Goal: Check status: Check status

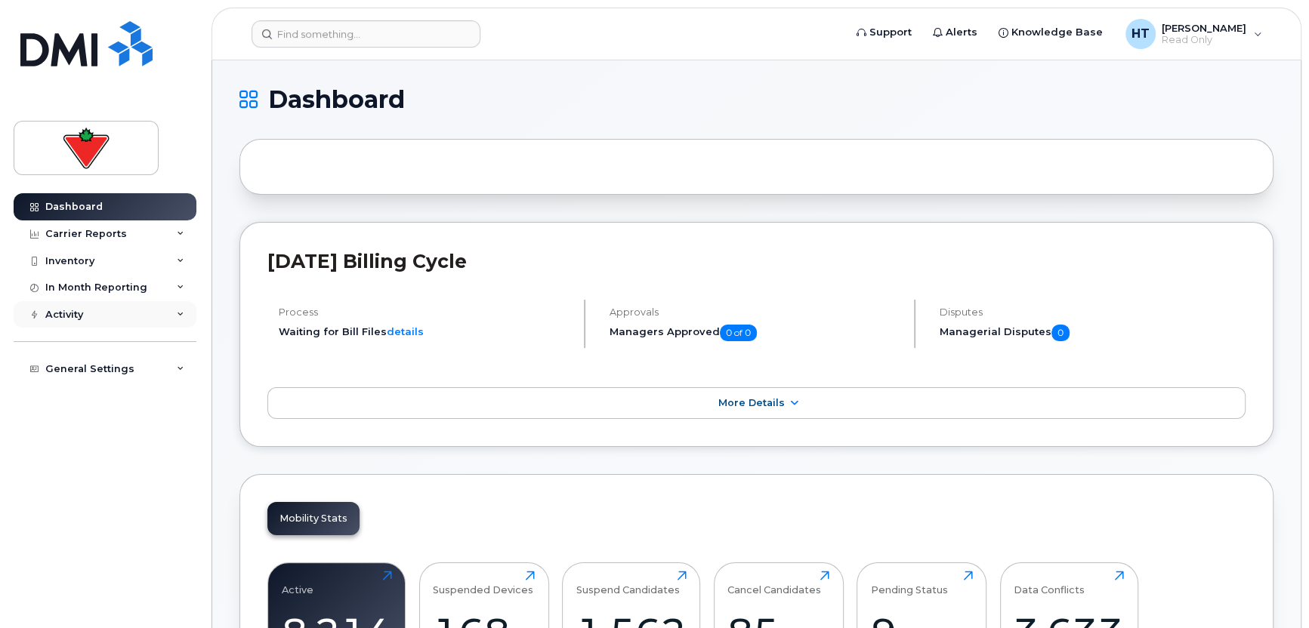
click at [72, 315] on div "Activity" at bounding box center [64, 315] width 38 height 12
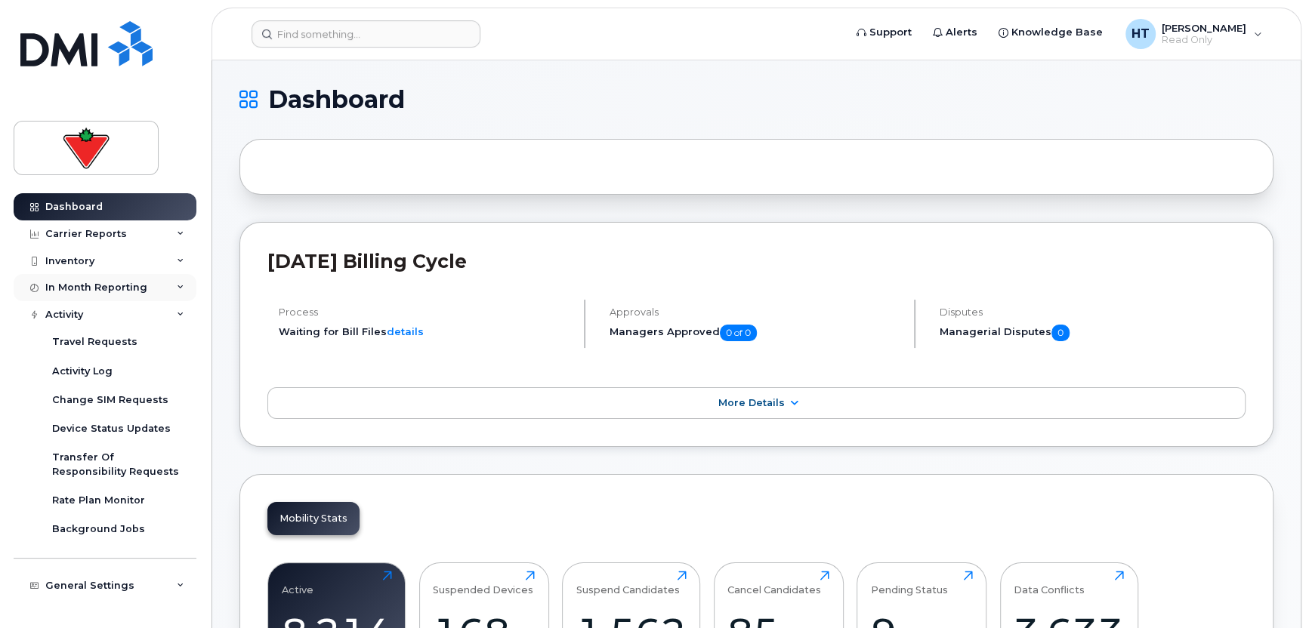
click at [82, 282] on div "In Month Reporting" at bounding box center [96, 288] width 102 height 12
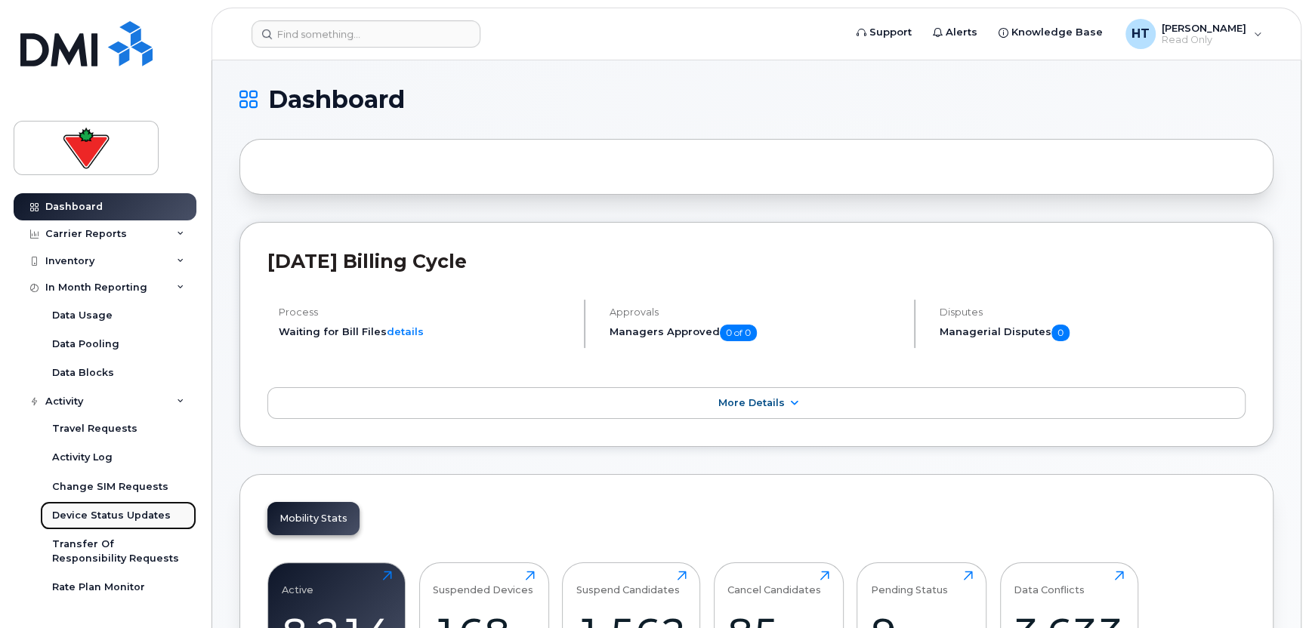
click at [93, 512] on div "Device Status Updates" at bounding box center [111, 516] width 119 height 14
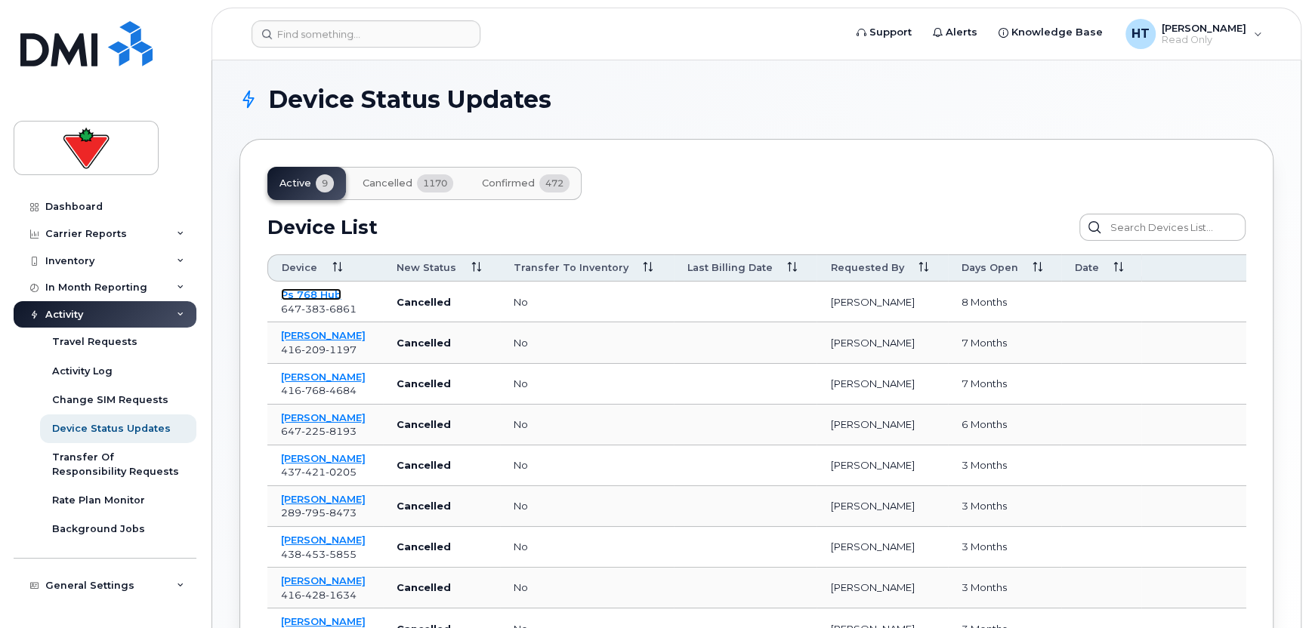
click at [297, 294] on link "Ps 768 Hub" at bounding box center [311, 295] width 60 height 12
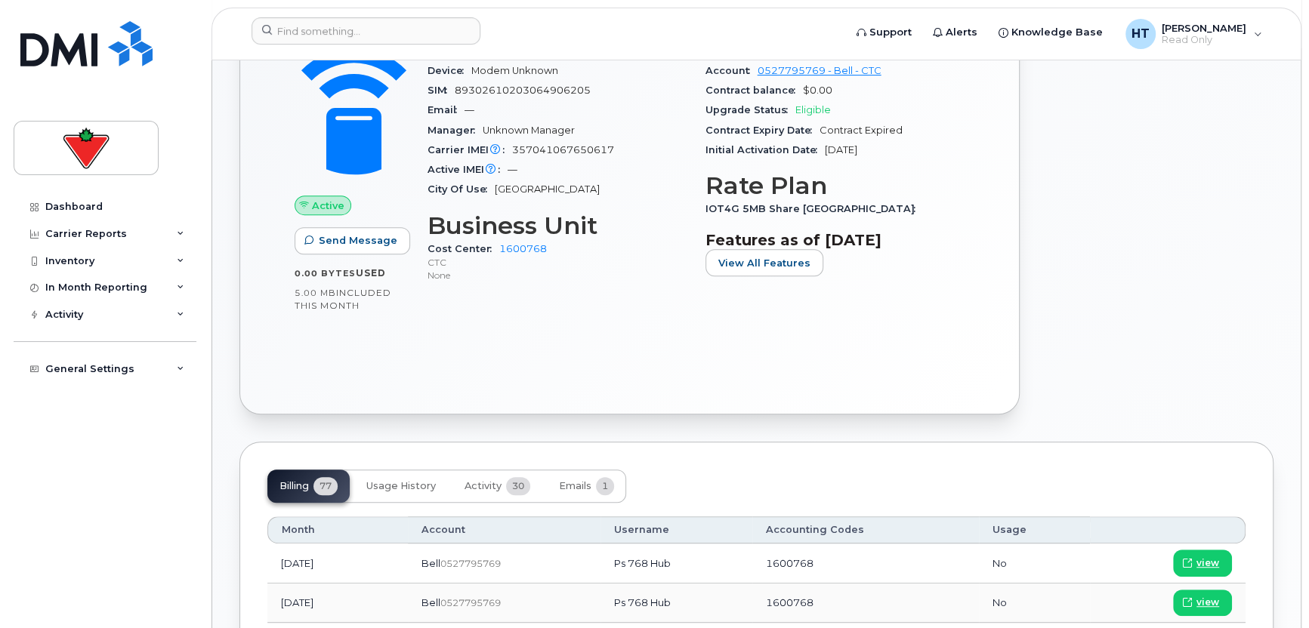
scroll to position [378, 0]
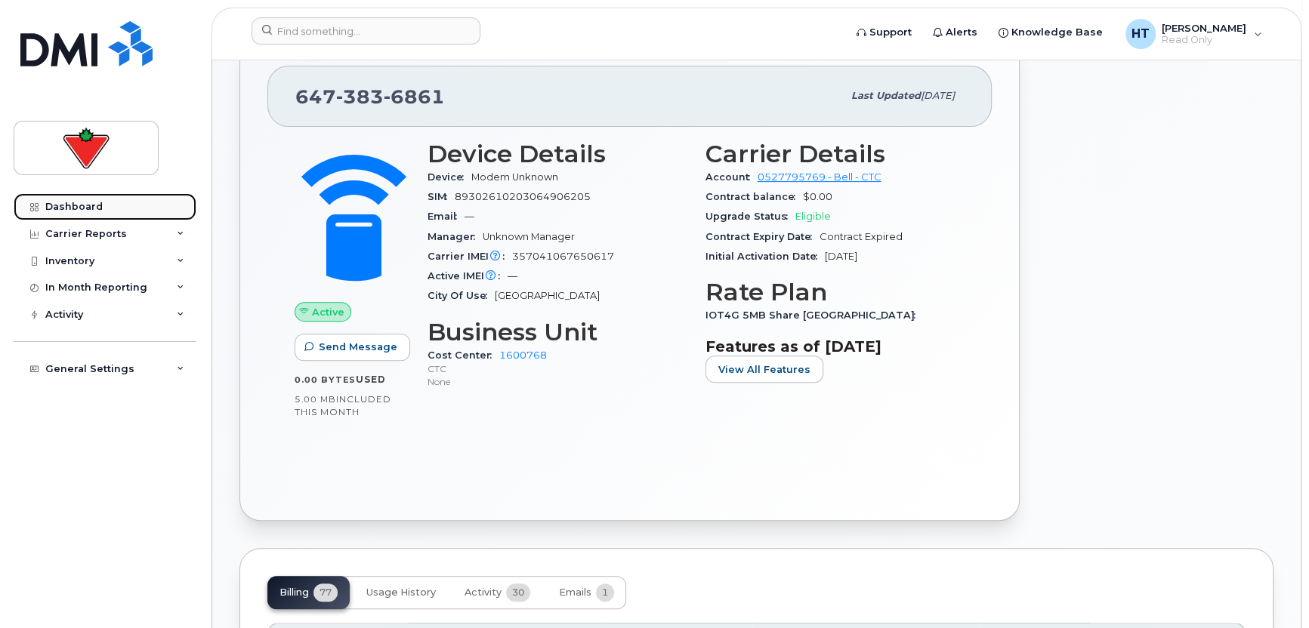
click at [57, 202] on div "Dashboard" at bounding box center [73, 207] width 57 height 12
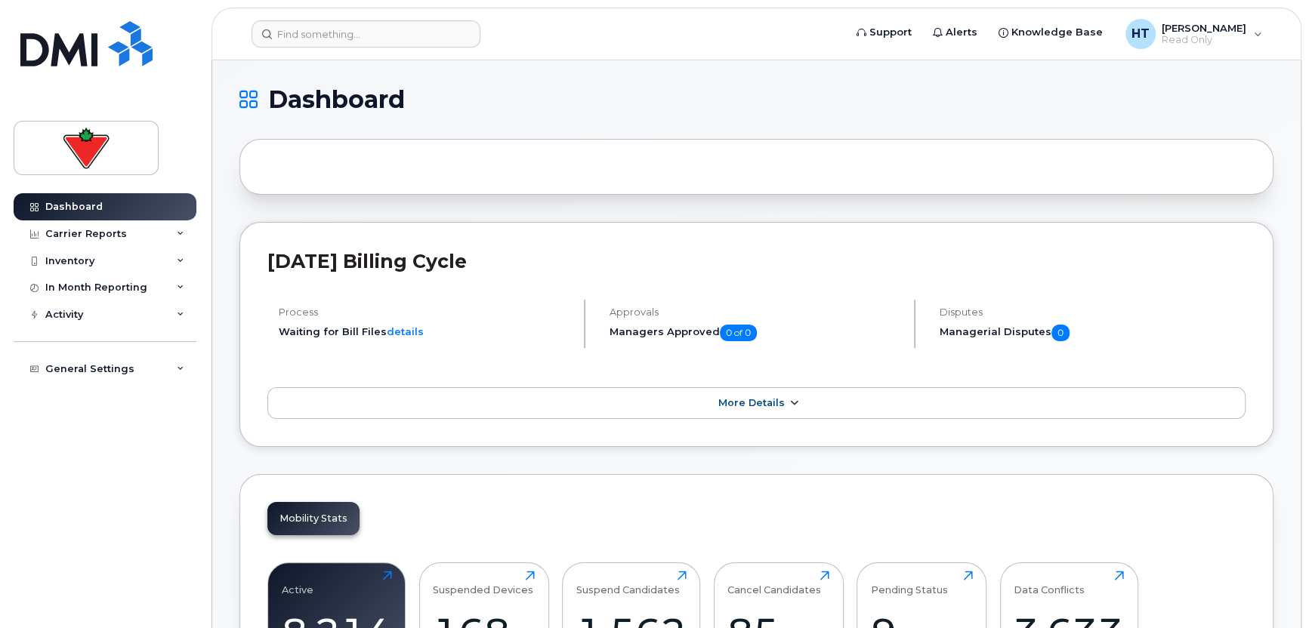
click at [779, 402] on span "More Details" at bounding box center [751, 402] width 66 height 11
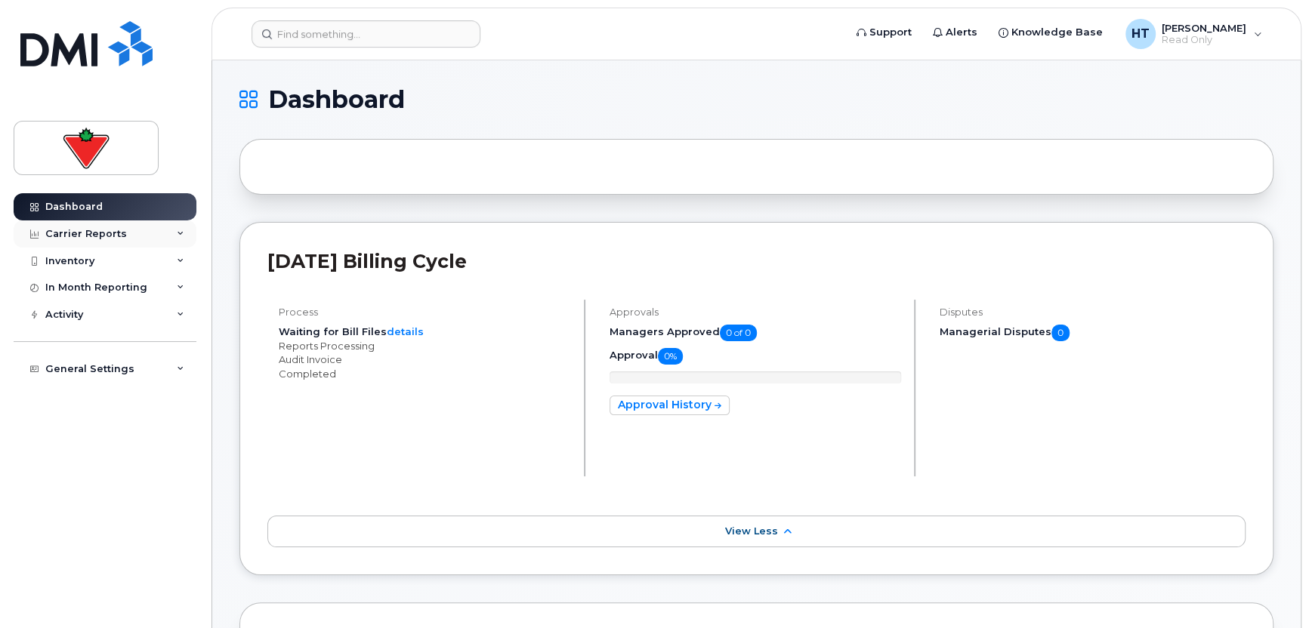
click at [66, 233] on div "Carrier Reports" at bounding box center [86, 234] width 82 height 12
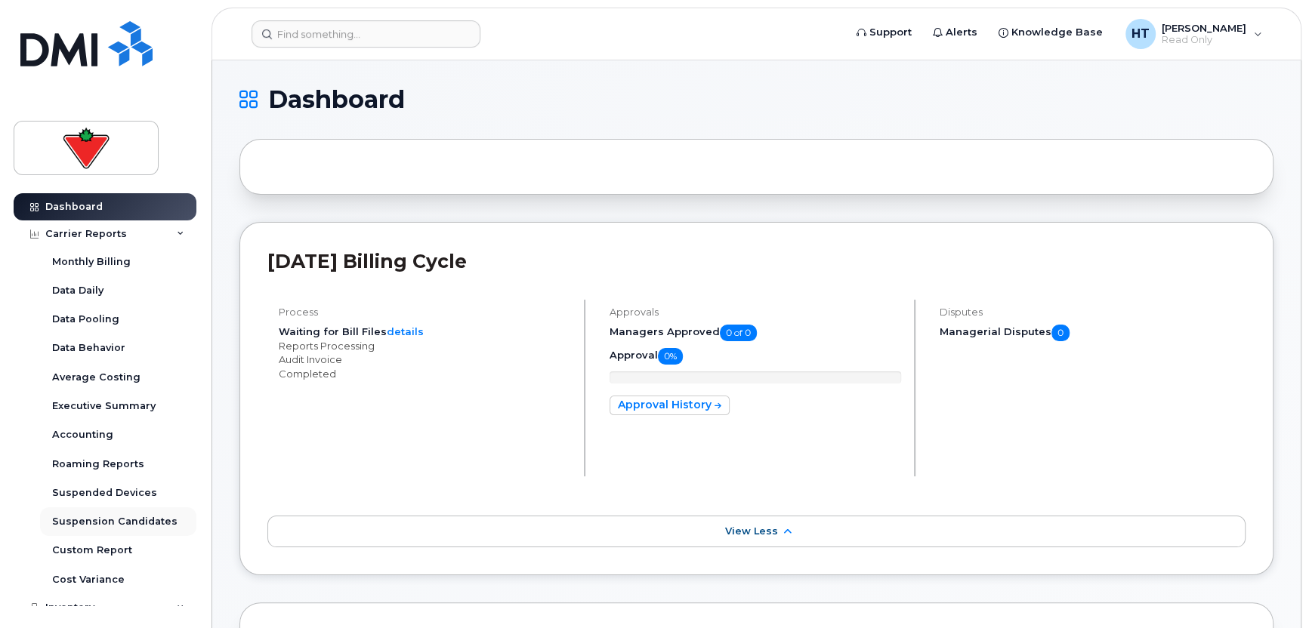
scroll to position [76, 0]
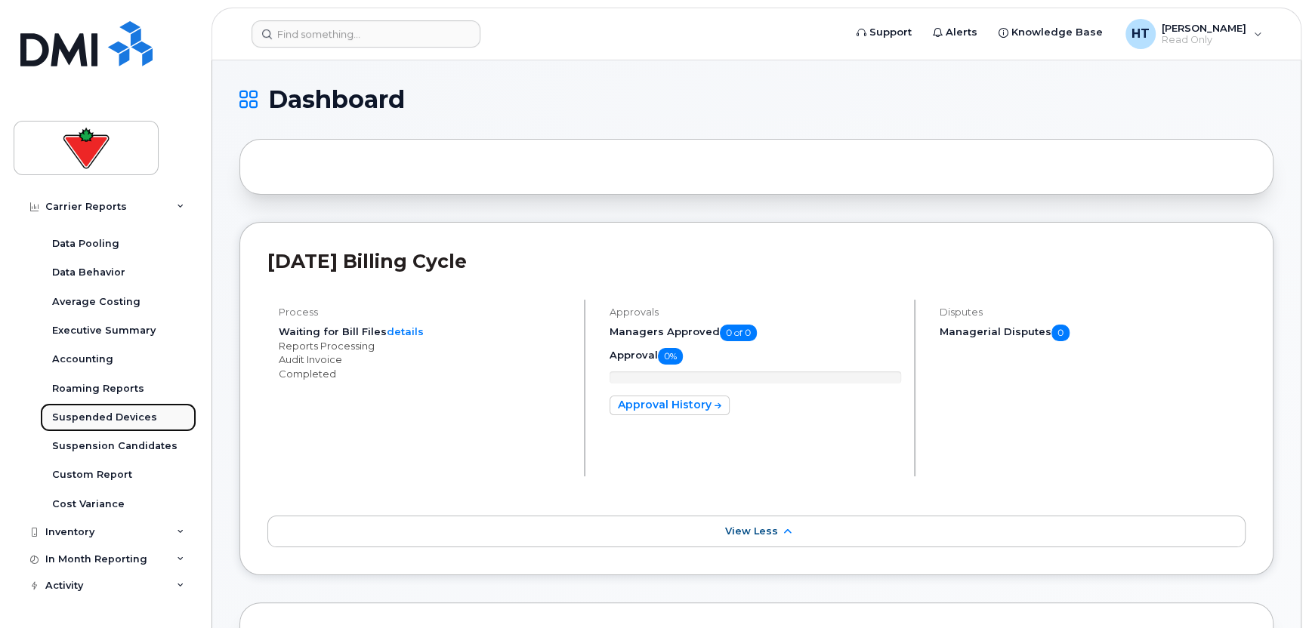
click at [97, 419] on div "Suspended Devices" at bounding box center [104, 418] width 105 height 14
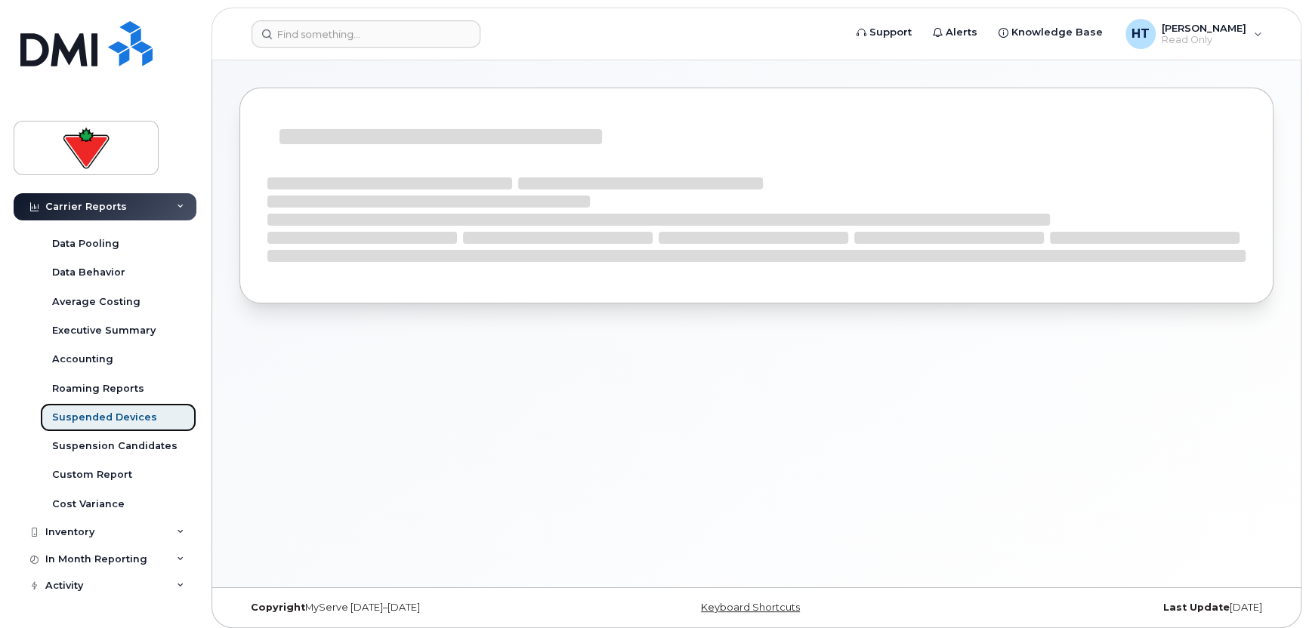
scroll to position [124, 0]
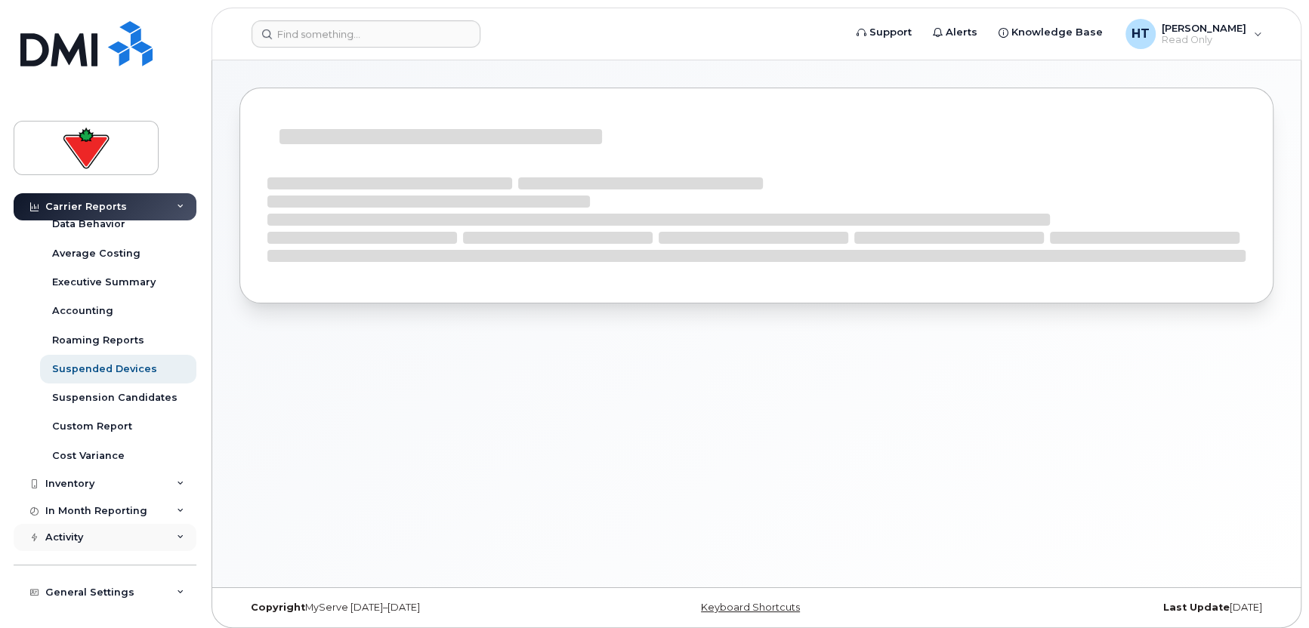
click at [70, 533] on div "Activity" at bounding box center [64, 538] width 38 height 12
click at [79, 590] on div "Activity Log" at bounding box center [82, 595] width 60 height 14
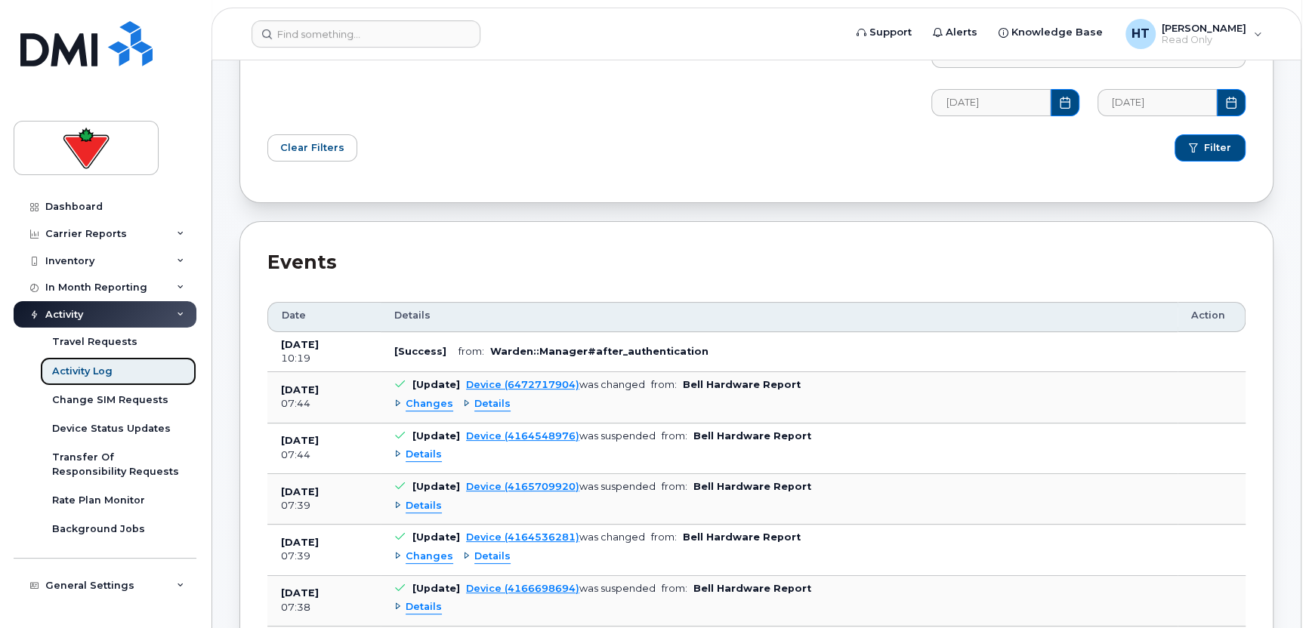
scroll to position [227, 0]
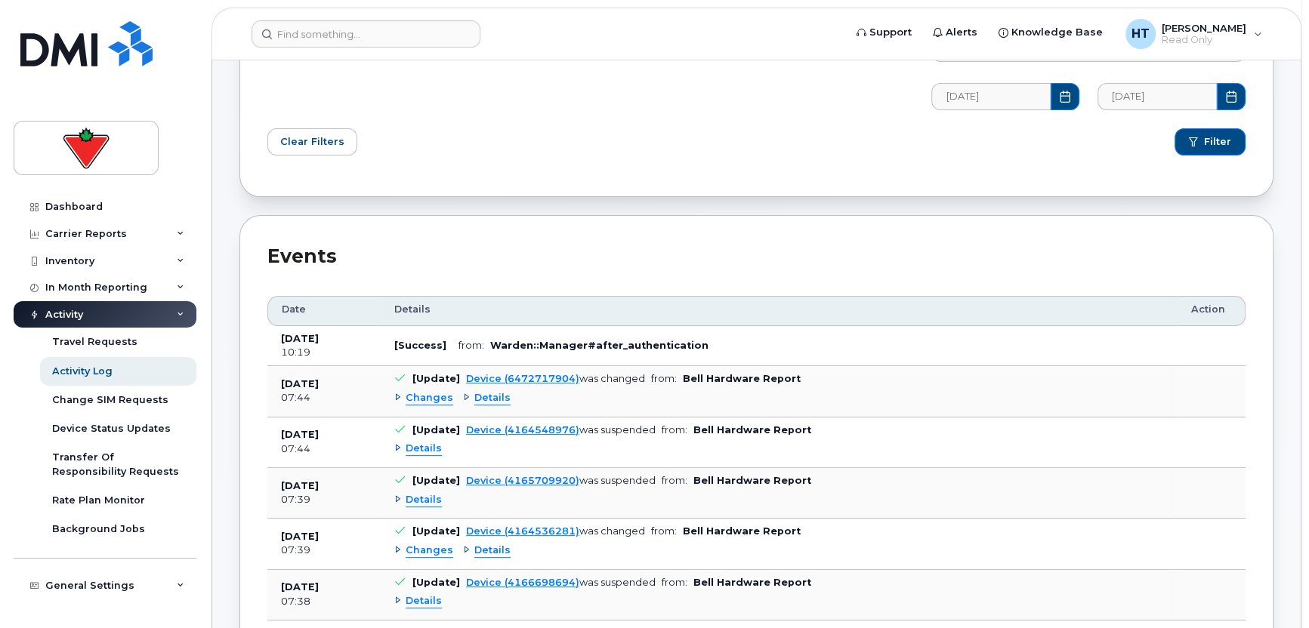
click at [493, 396] on span "Details" at bounding box center [492, 398] width 36 height 14
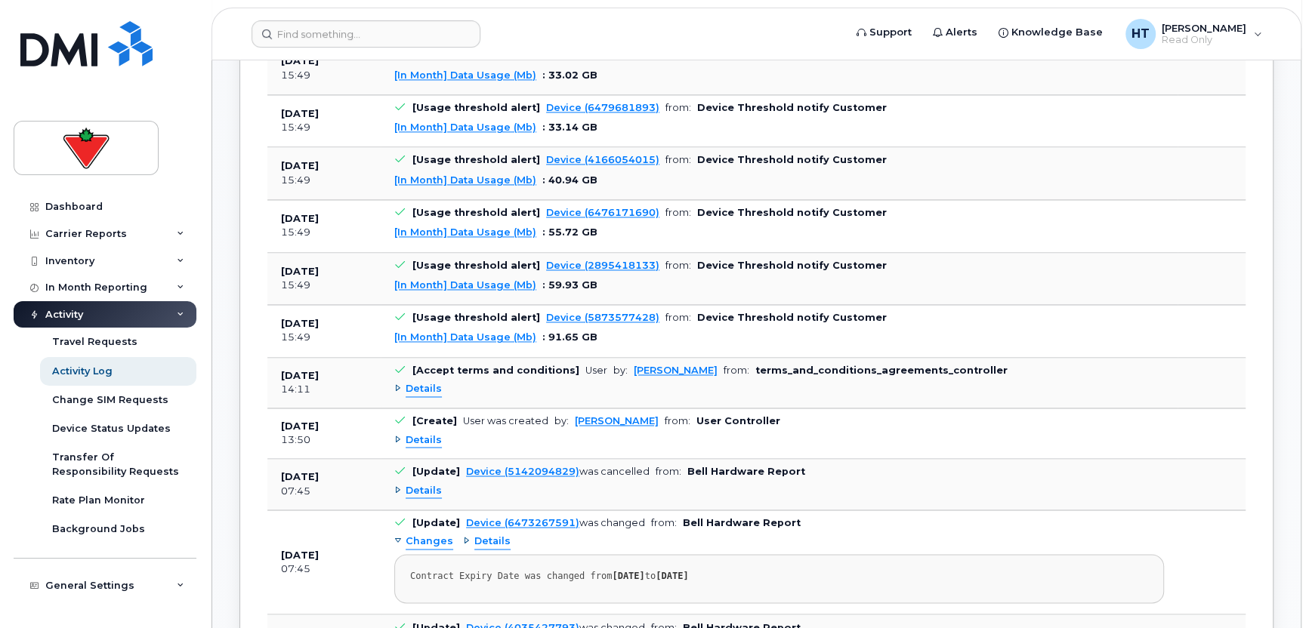
scroll to position [1888, 0]
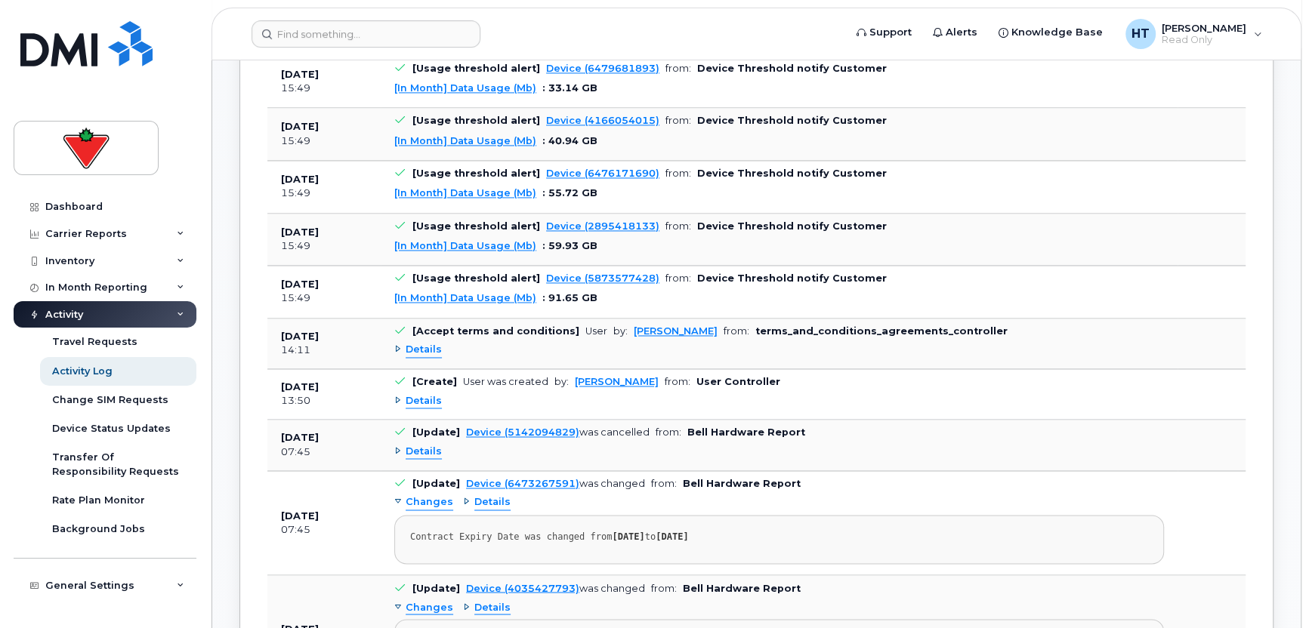
click at [420, 409] on span "Details" at bounding box center [424, 401] width 36 height 14
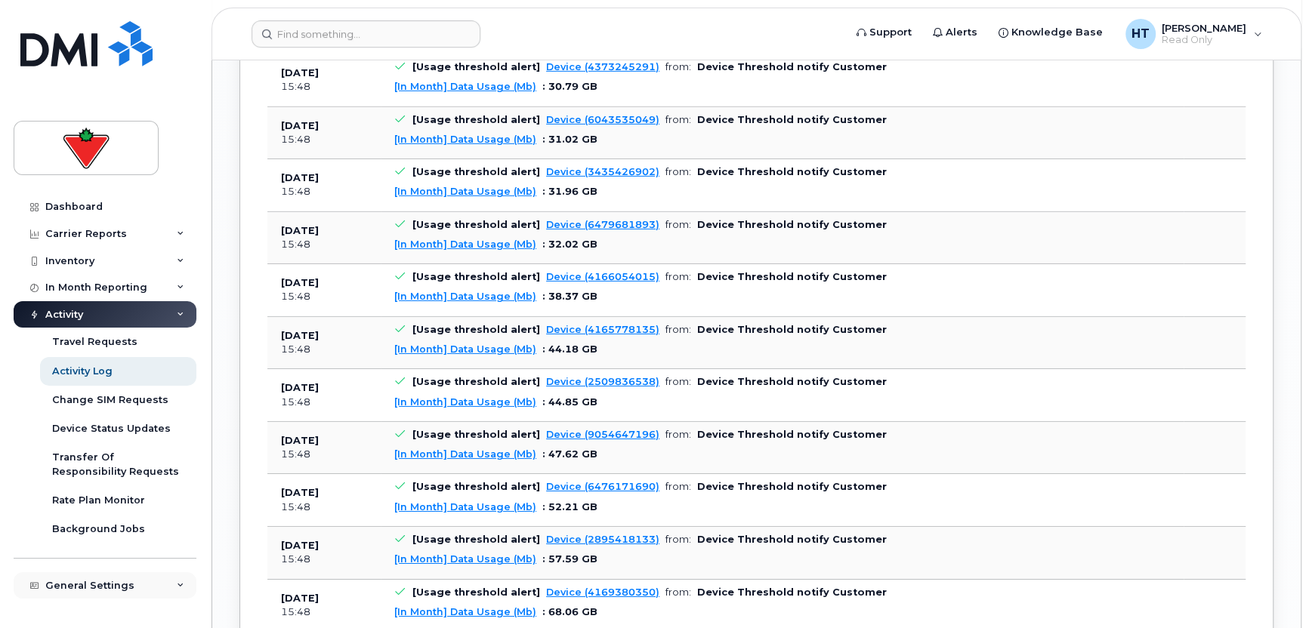
scroll to position [4154, 0]
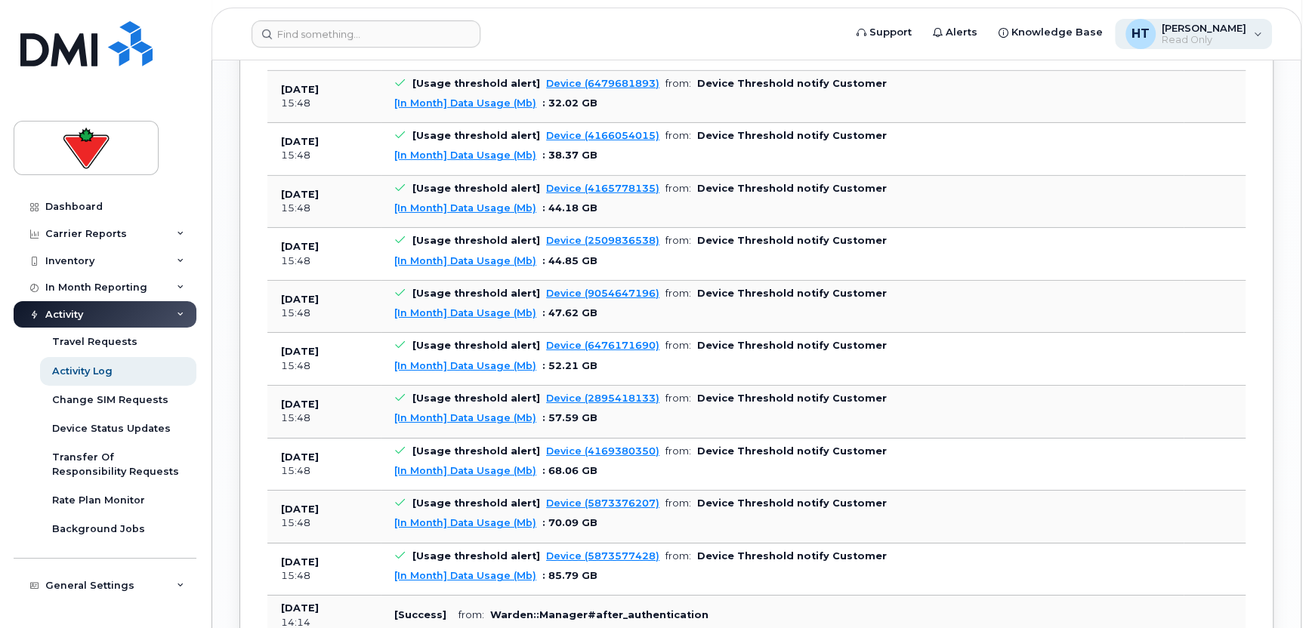
click at [1258, 32] on div "HT Heidi Tran Read Only" at bounding box center [1194, 34] width 158 height 30
